Goal: Task Accomplishment & Management: Use online tool/utility

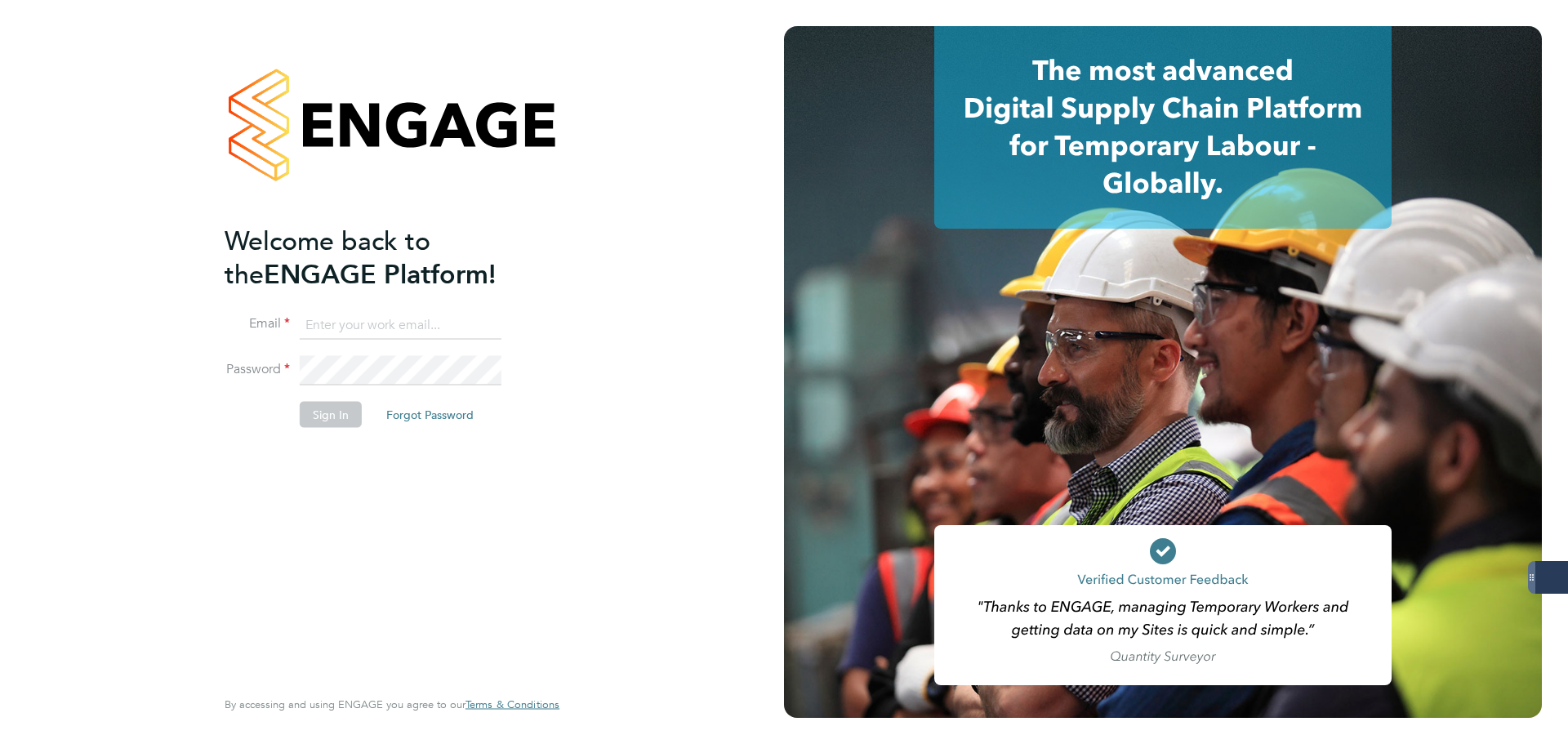
click at [379, 318] on input at bounding box center [401, 325] width 201 height 29
click at [482, 321] on keeper-lock "Open Keeper Popup" at bounding box center [485, 325] width 19 height 19
type input "[PERSON_NAME][EMAIL_ADDRESS][PERSON_NAME][DOMAIN_NAME]"
click at [332, 418] on button "Sign In" at bounding box center [331, 415] width 62 height 27
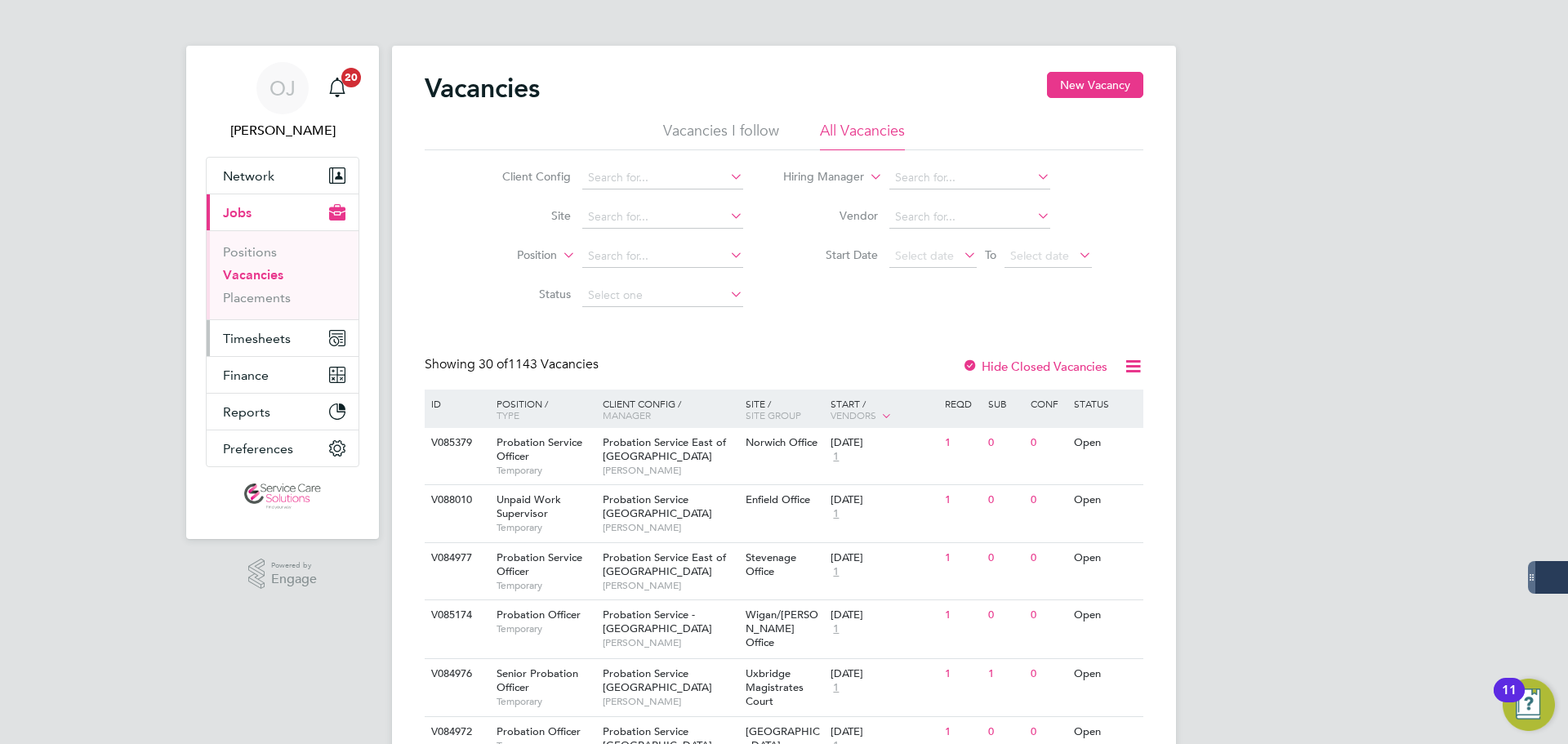
click at [252, 346] on span "Timesheets" at bounding box center [257, 338] width 68 height 16
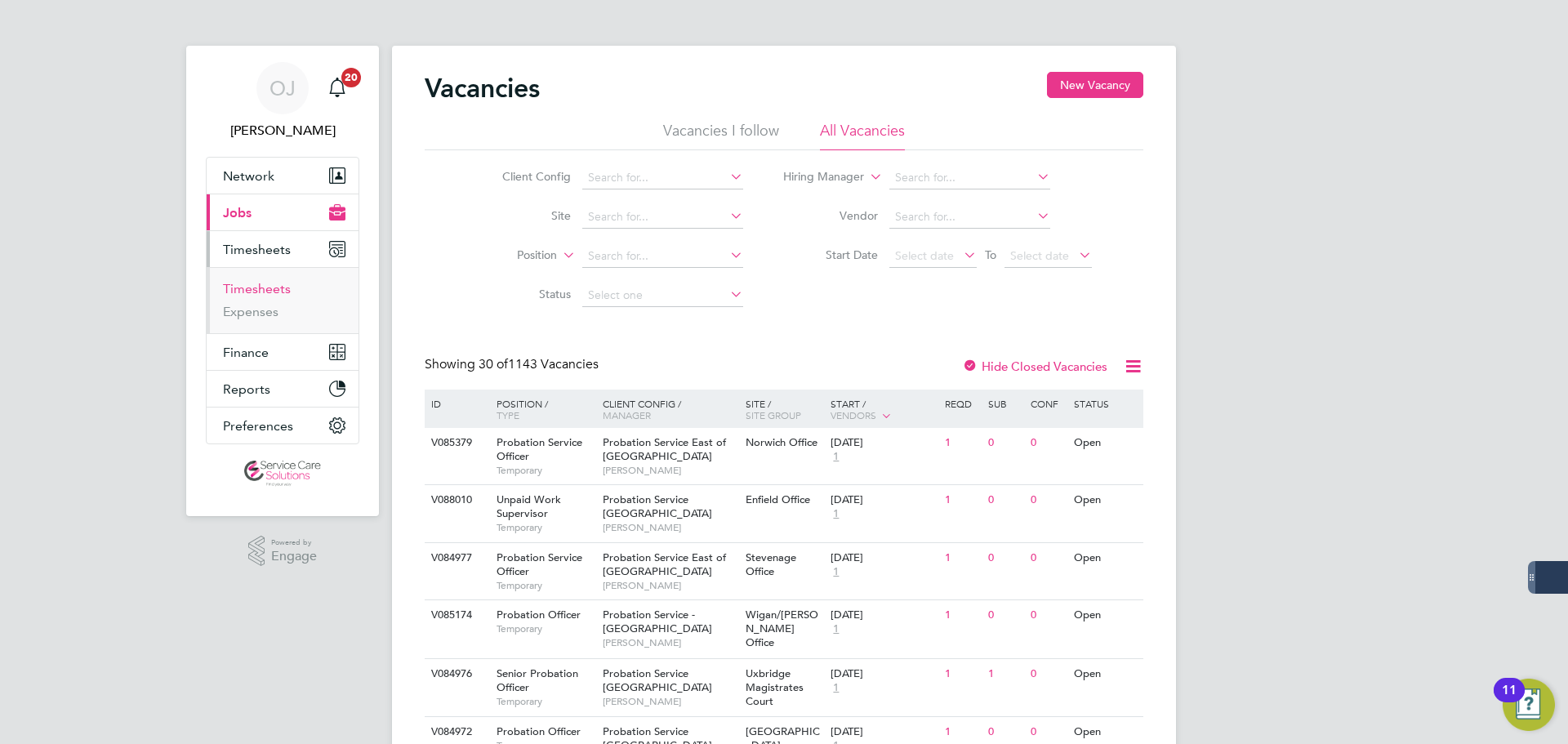
click at [266, 286] on link "Timesheets" at bounding box center [257, 288] width 68 height 16
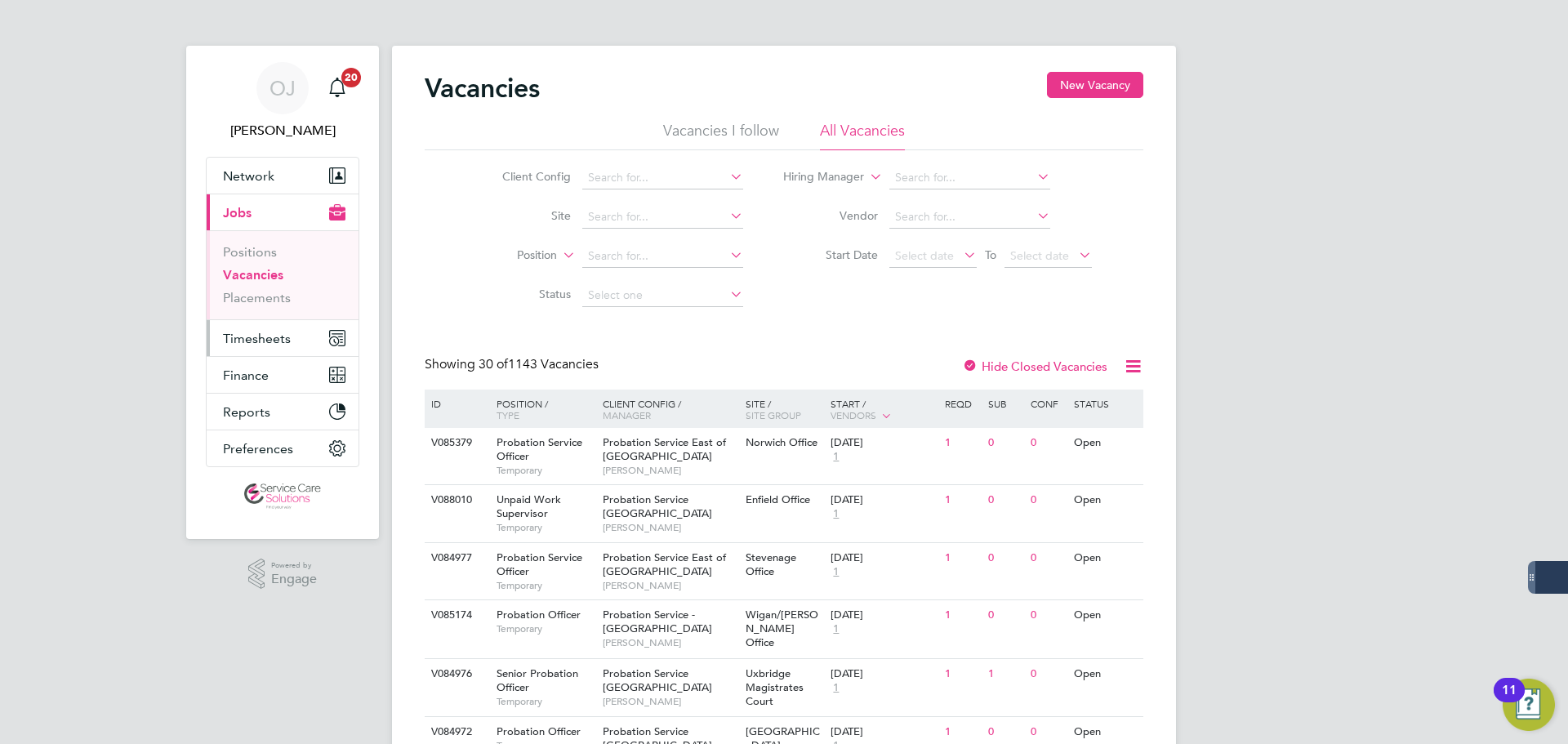
click at [283, 342] on span "Timesheets" at bounding box center [257, 338] width 68 height 16
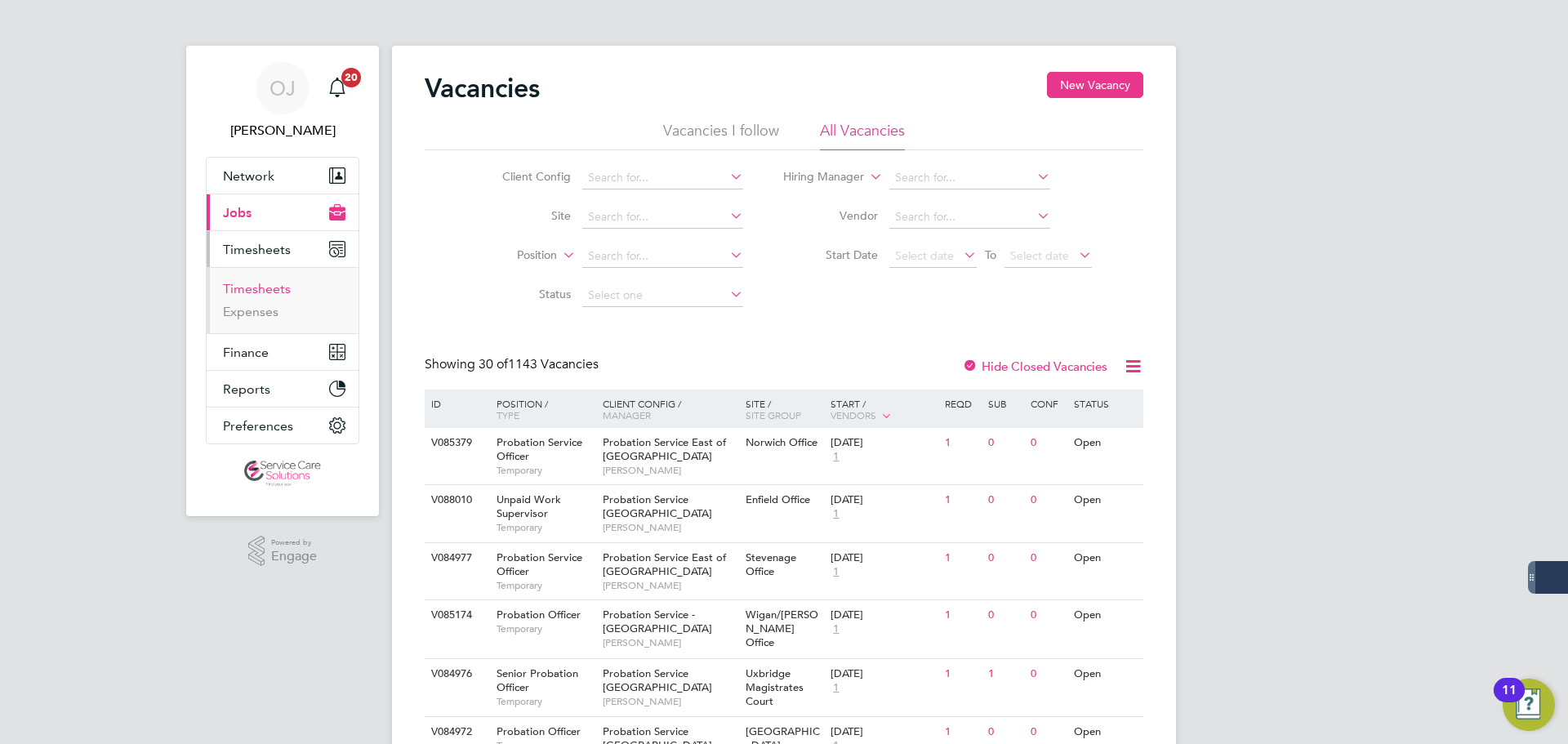
click at [269, 292] on link "Timesheets" at bounding box center [257, 288] width 68 height 16
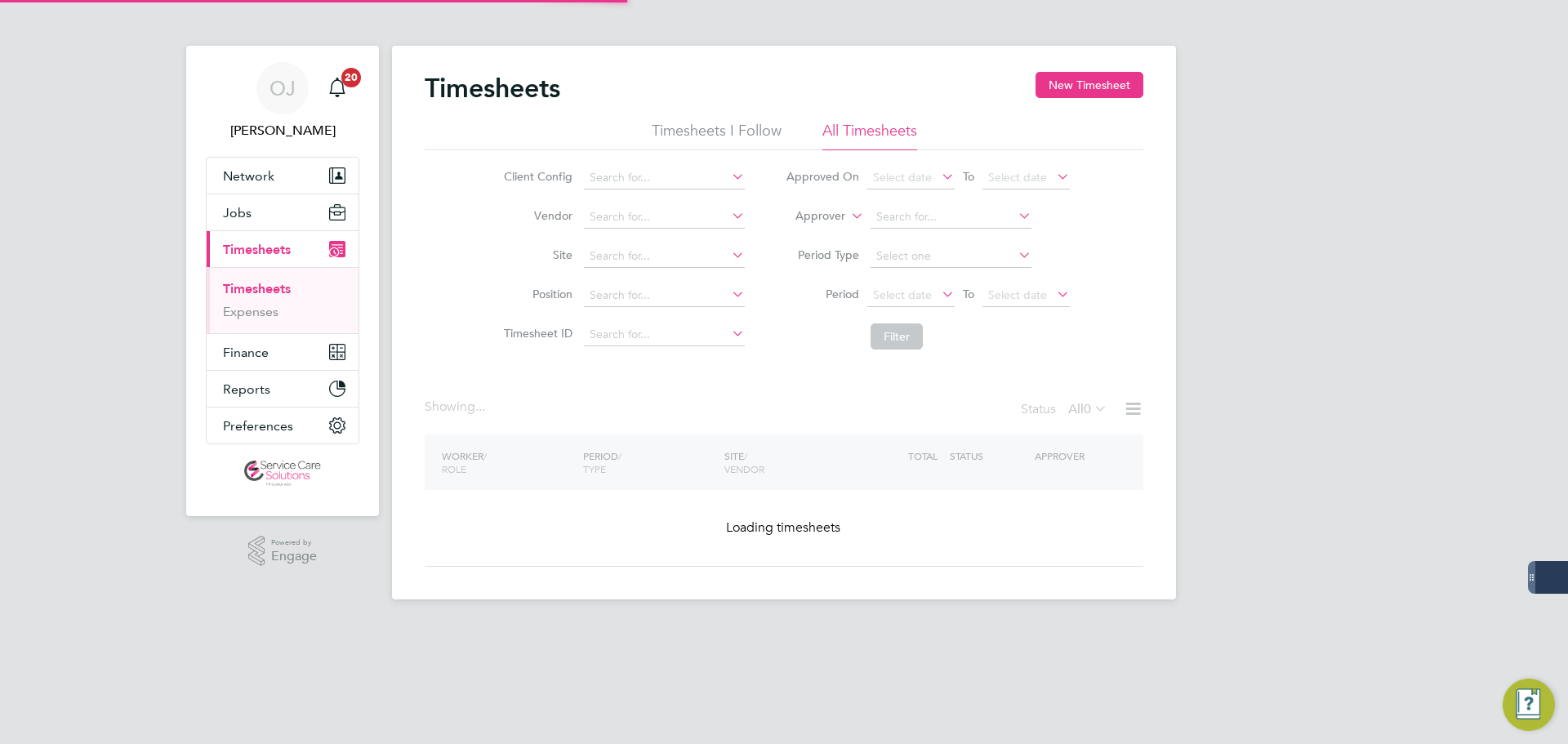
click at [833, 218] on label "Approver" at bounding box center [808, 217] width 73 height 16
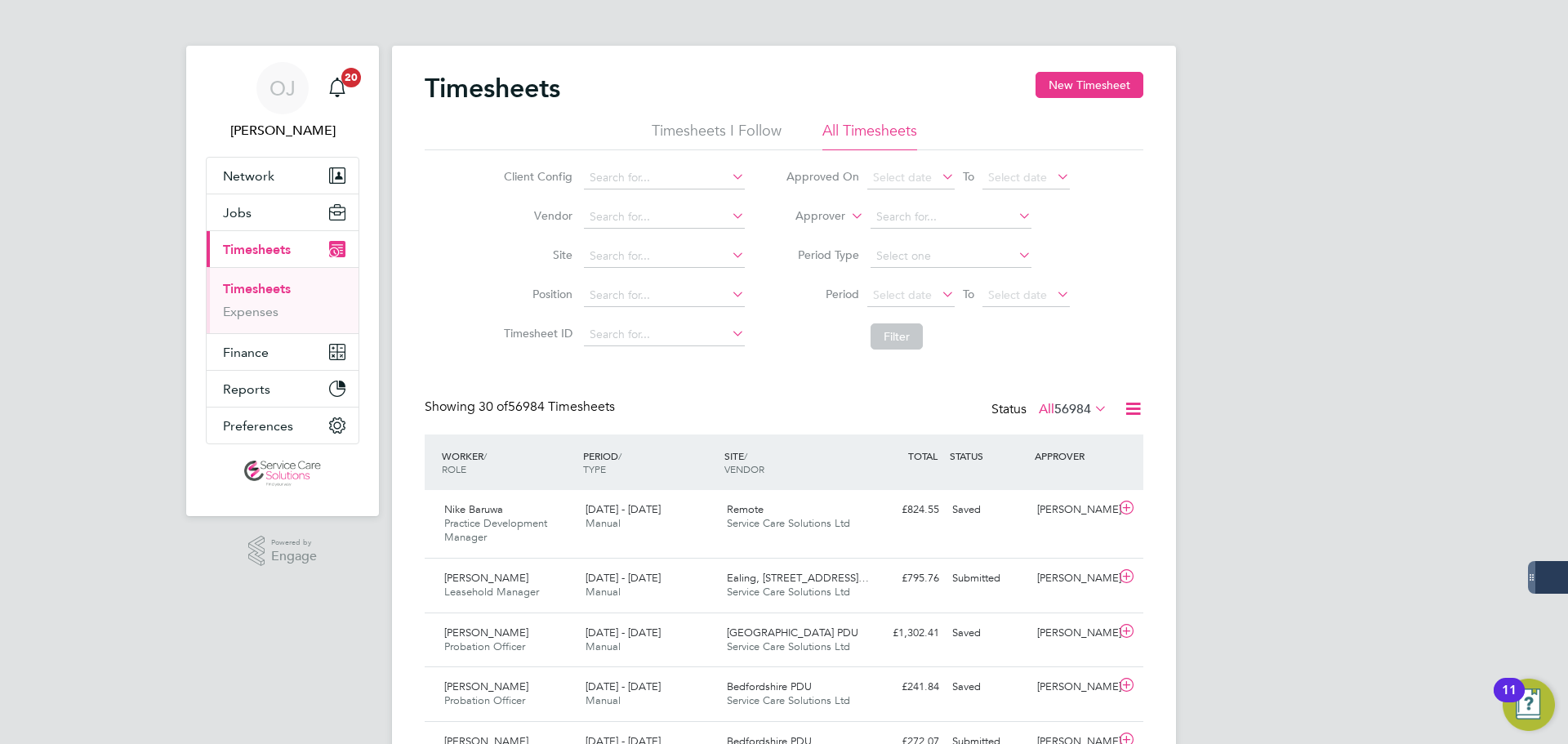
drag, startPoint x: 817, startPoint y: 232, endPoint x: 855, endPoint y: 224, distance: 38.8
click at [817, 232] on li "Worker" at bounding box center [804, 234] width 81 height 21
click at [910, 215] on input at bounding box center [950, 217] width 161 height 23
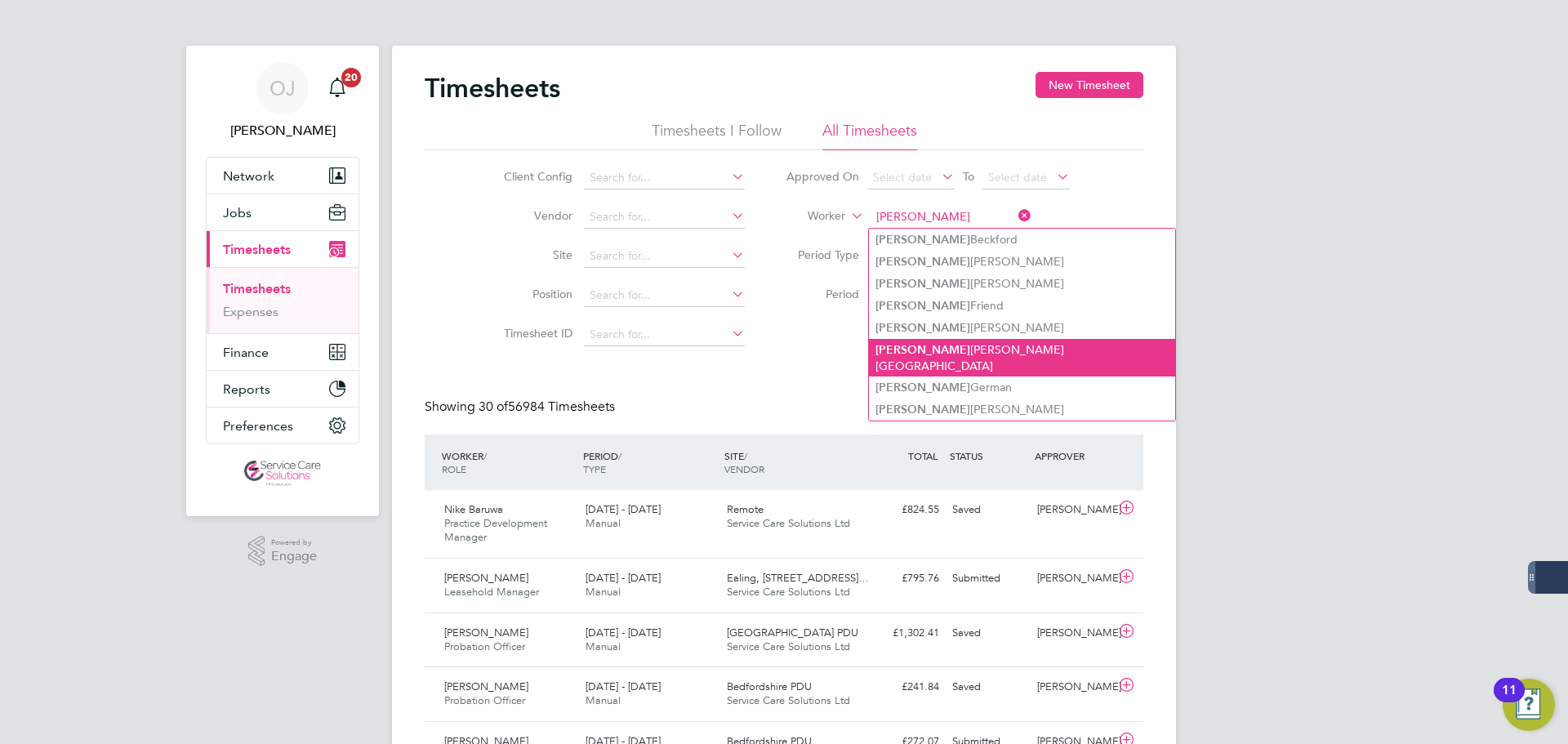
click at [983, 339] on li "Natasha Barrett-Salvador" at bounding box center [1022, 357] width 306 height 37
type input "Natasha Barrett-Salvador"
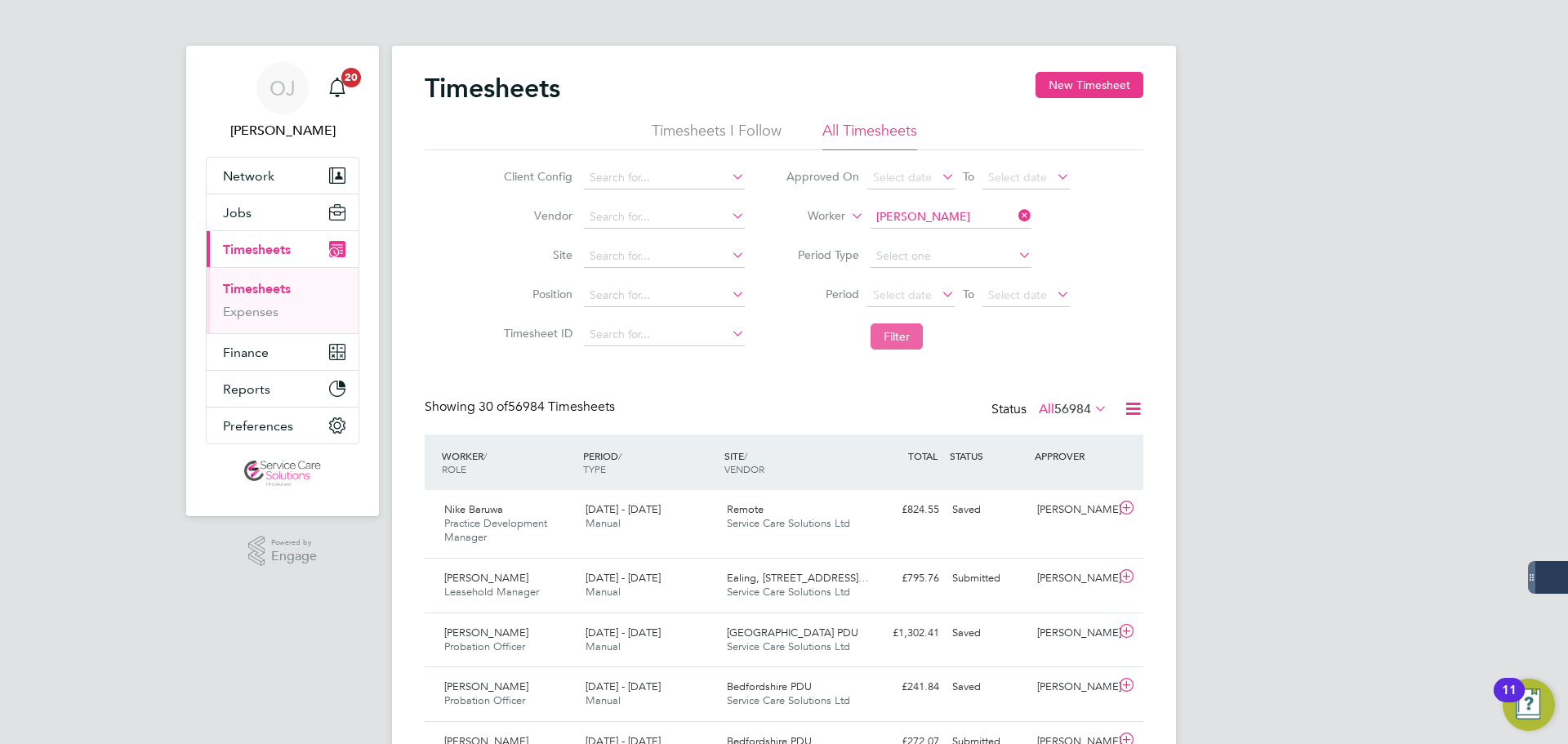
click at [918, 336] on button "Filter" at bounding box center [896, 336] width 52 height 27
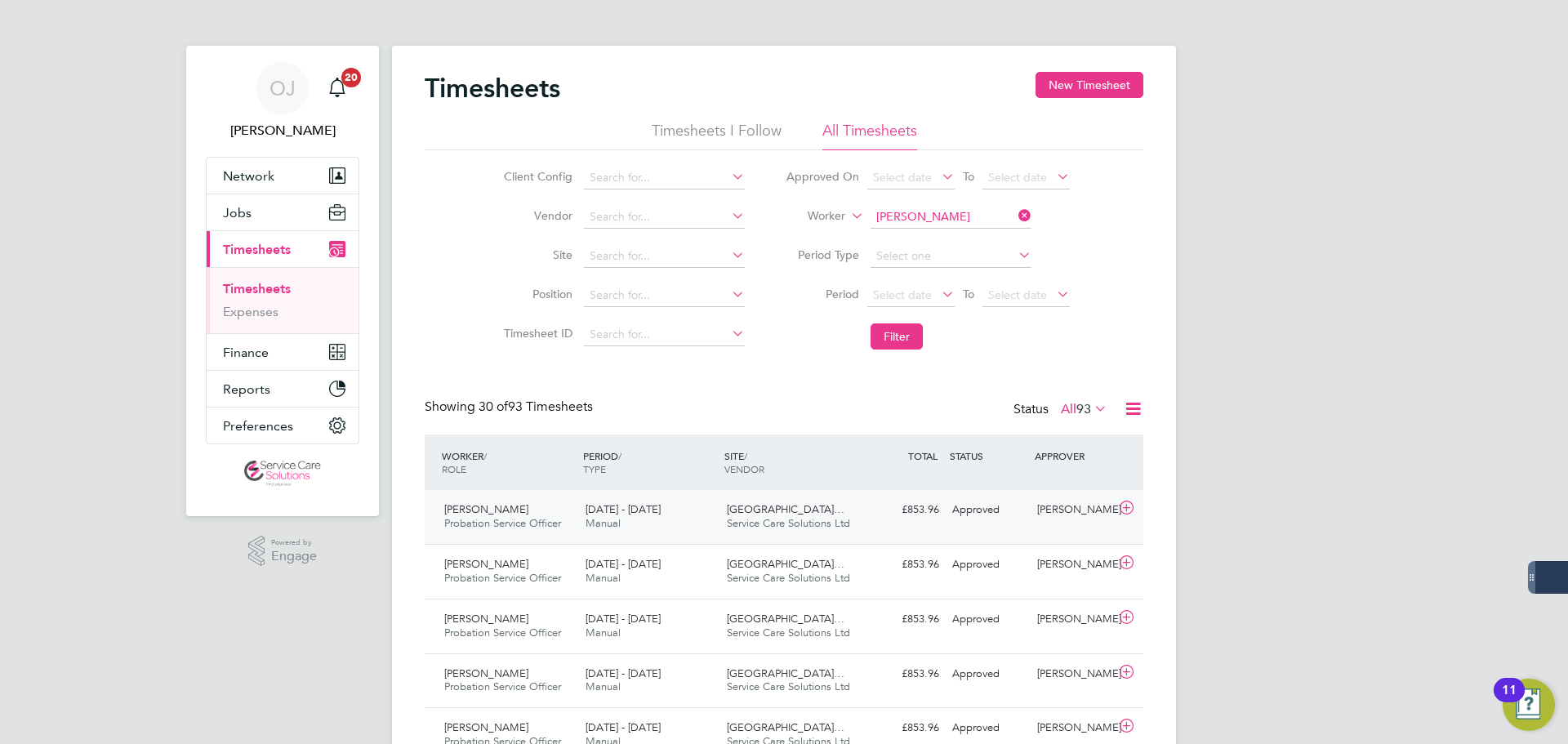
click at [666, 514] on div "4 - 10 Aug 2025 Manual" at bounding box center [650, 517] width 141 height 41
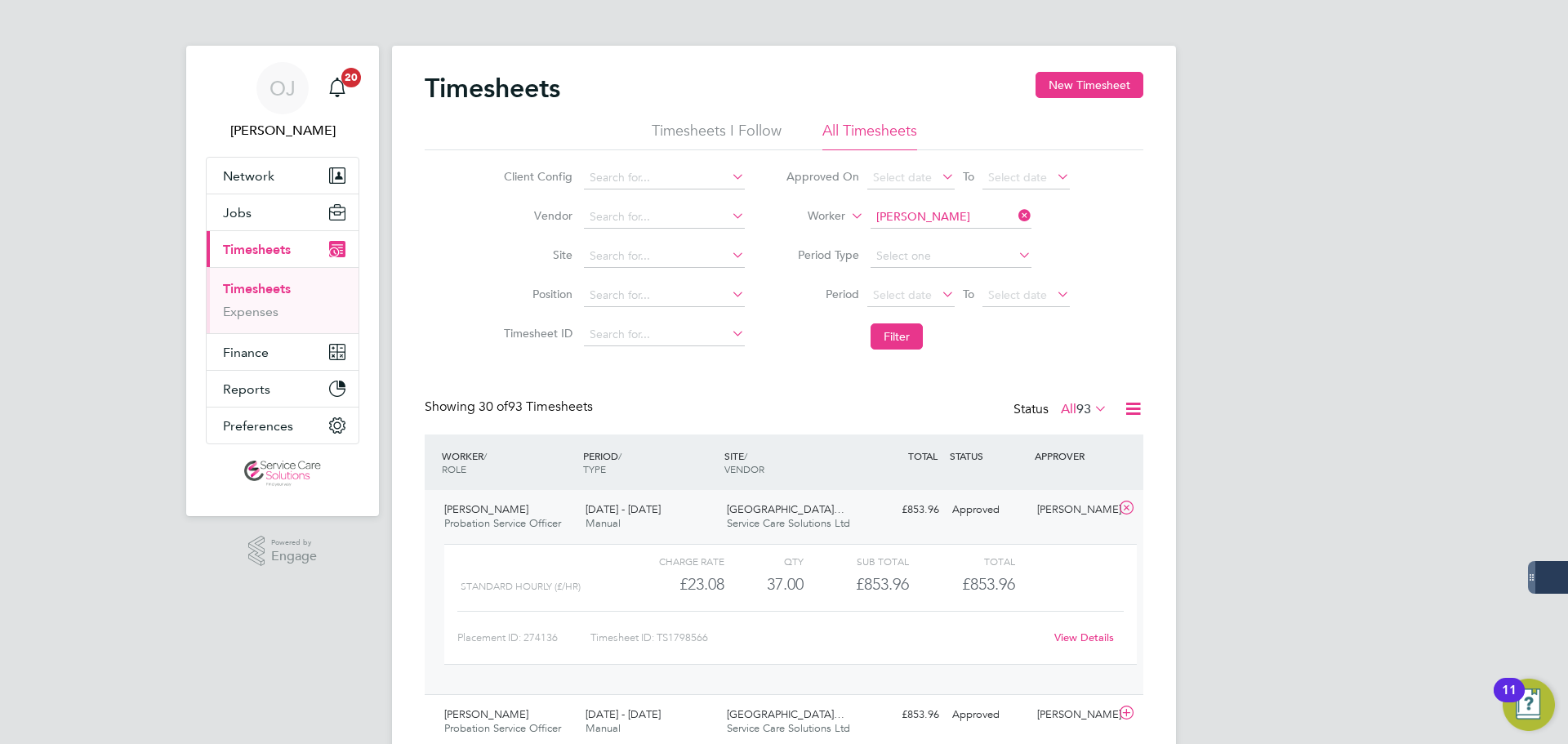
click at [702, 522] on div "4 - 10 Aug 2025 Manual" at bounding box center [650, 517] width 141 height 41
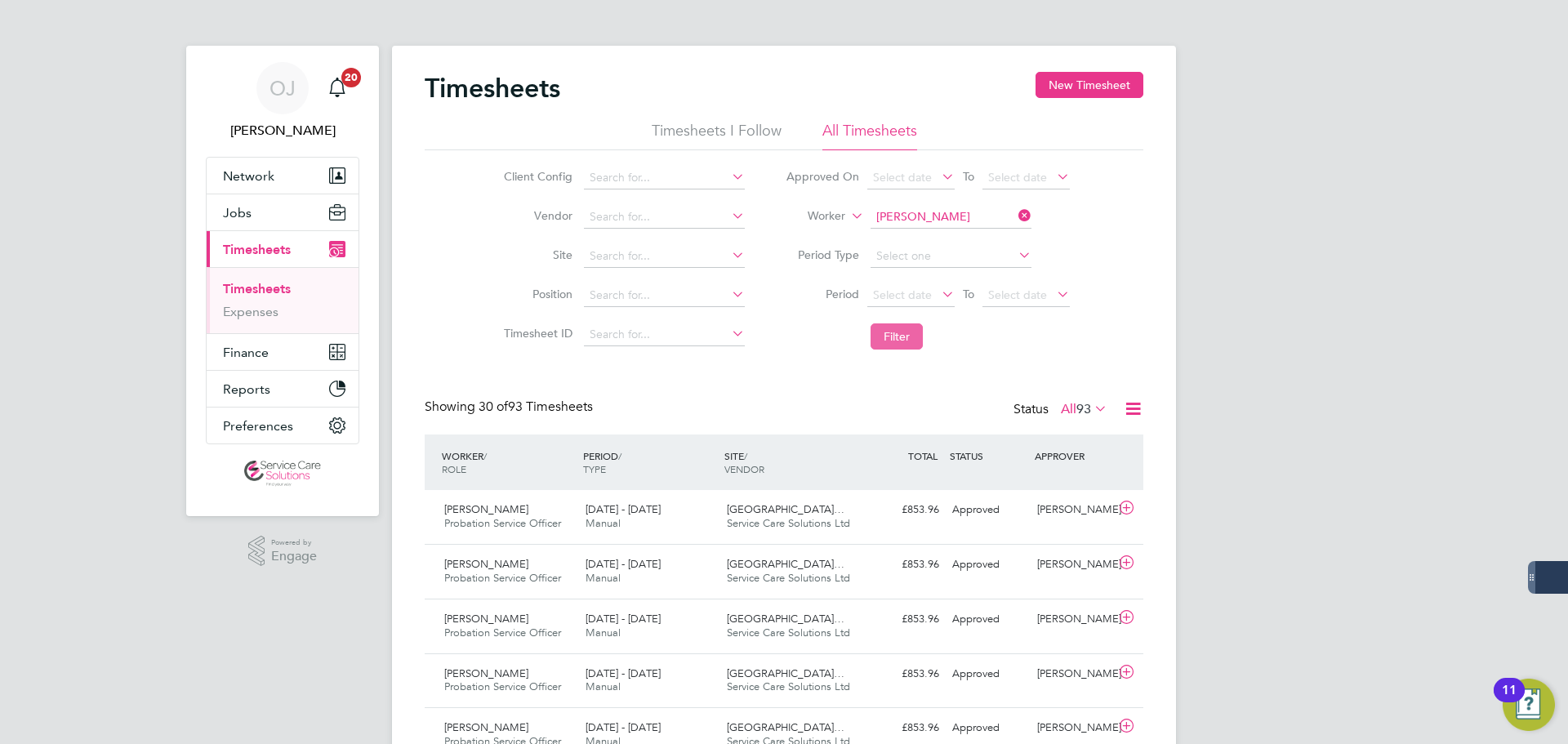
click at [910, 338] on button "Filter" at bounding box center [896, 336] width 52 height 27
